Goal: Find specific page/section: Find specific page/section

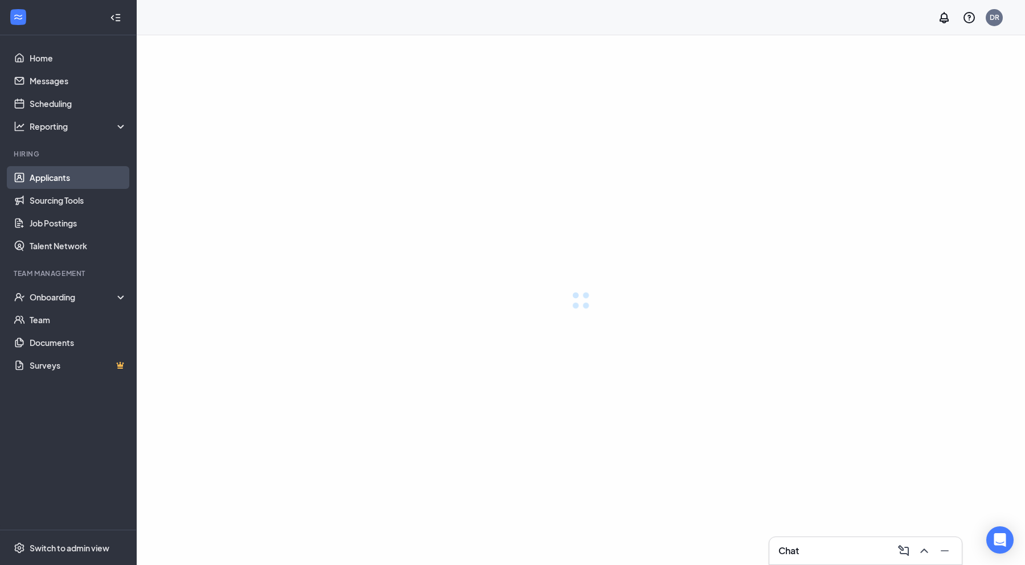
click at [52, 178] on link "Applicants" at bounding box center [78, 177] width 97 height 23
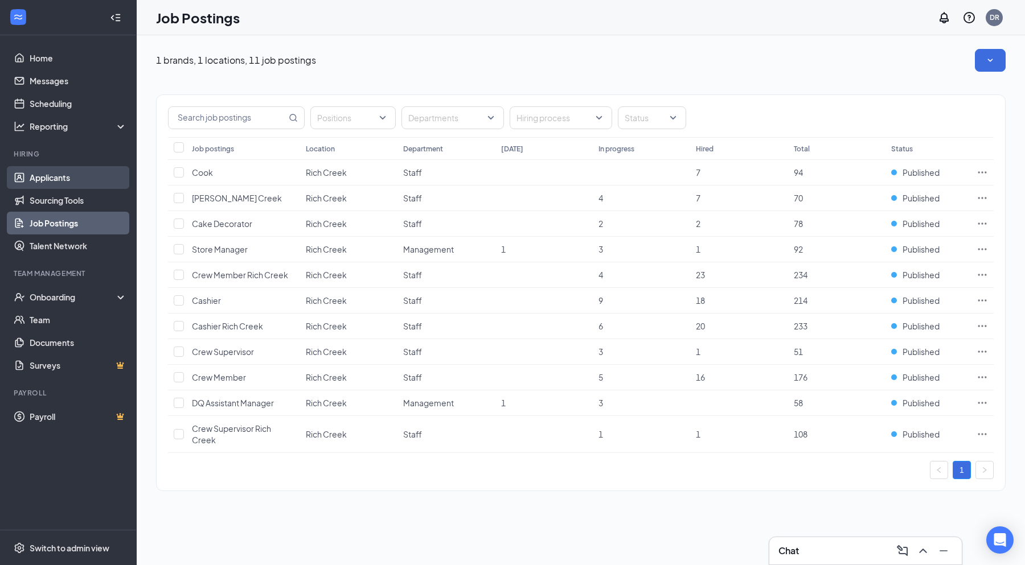
click at [49, 178] on link "Applicants" at bounding box center [78, 177] width 97 height 23
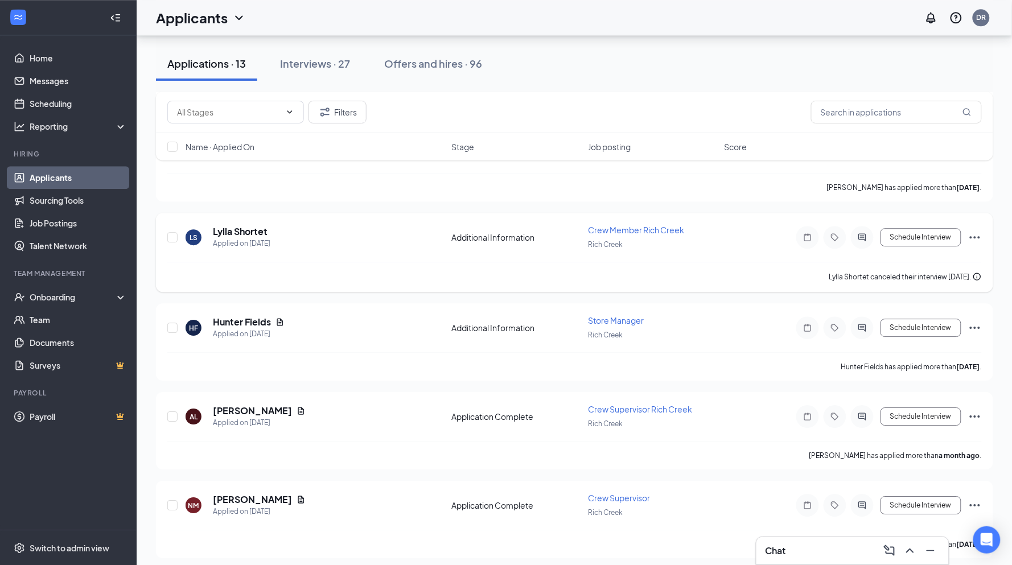
scroll to position [866, 0]
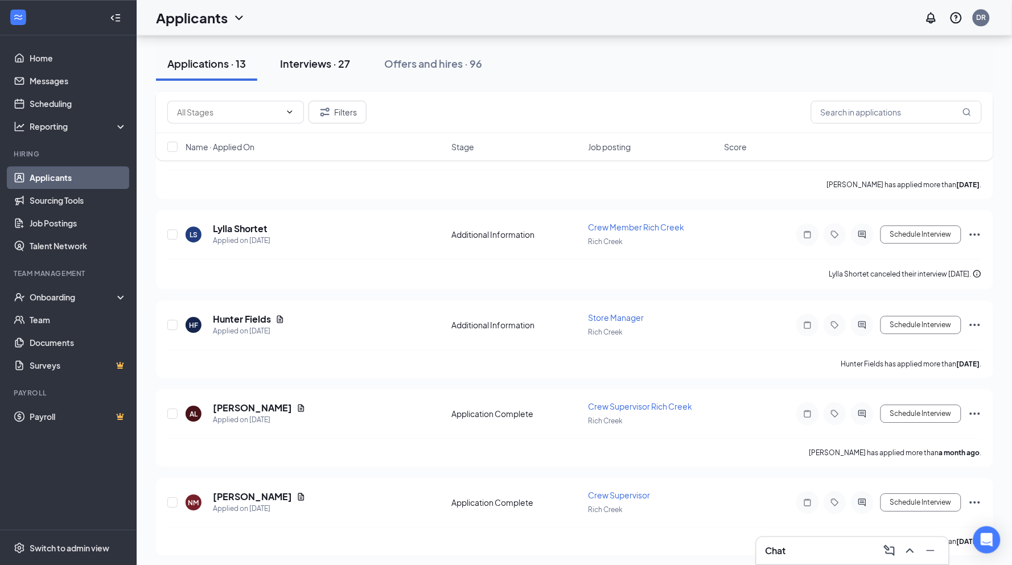
click at [334, 56] on div "Interviews · 27" at bounding box center [315, 63] width 70 height 14
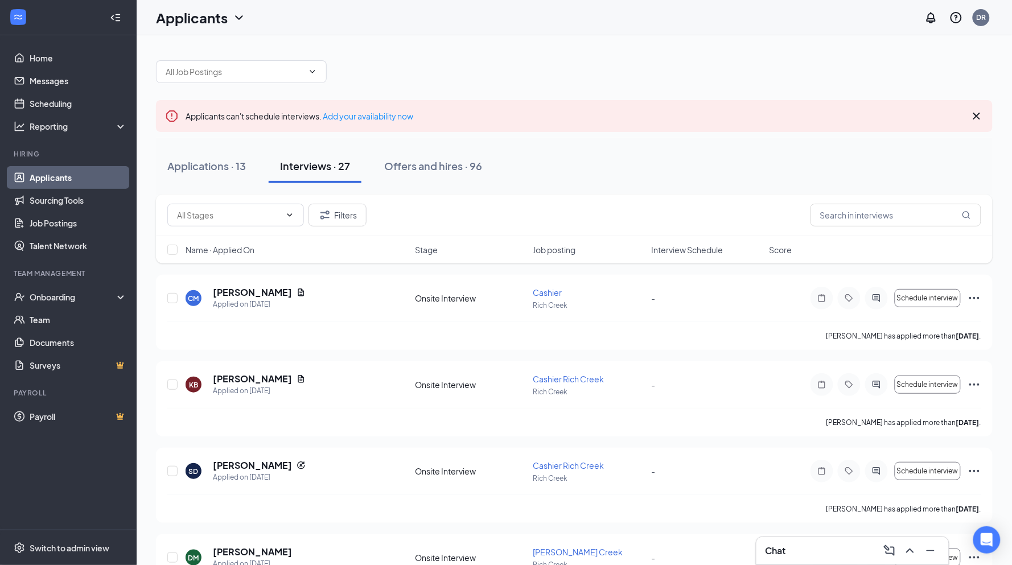
click at [980, 112] on icon "Cross" at bounding box center [977, 116] width 14 height 14
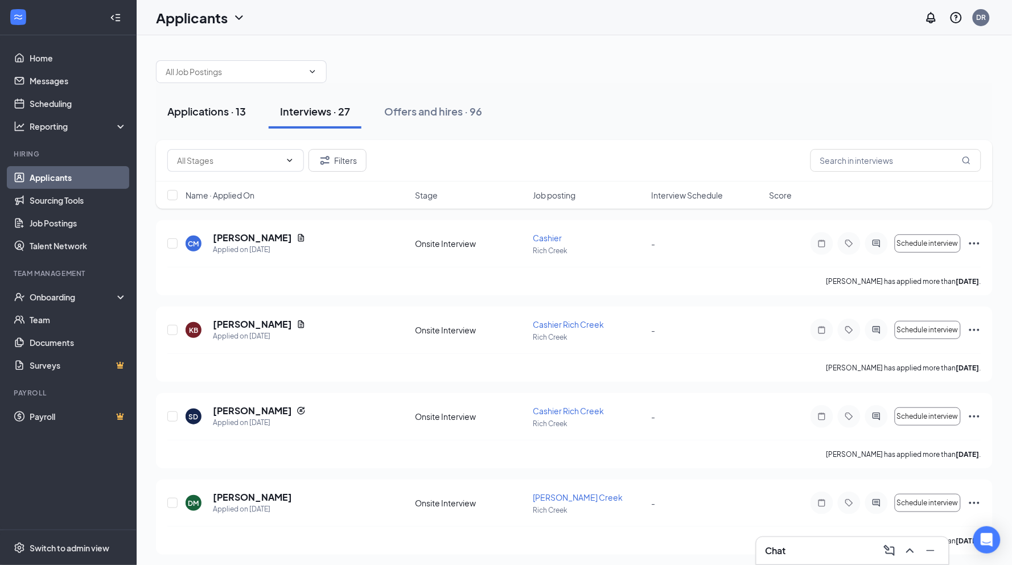
click at [201, 117] on div "Applications · 13" at bounding box center [206, 111] width 79 height 14
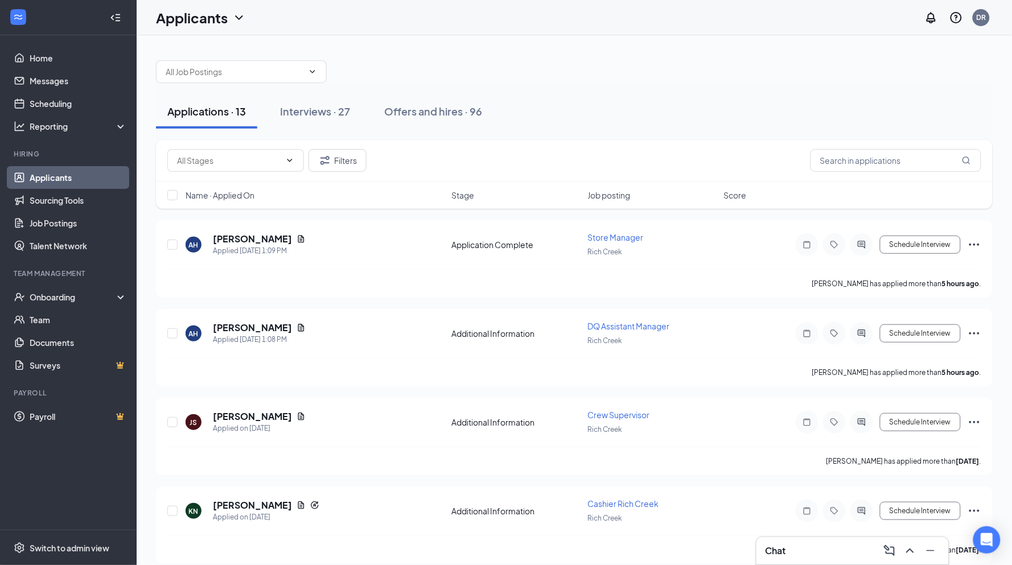
click at [605, 83] on div "Applications · 13 Interviews · 27 Offers and hires · 96" at bounding box center [574, 111] width 837 height 57
